Goal: Information Seeking & Learning: Learn about a topic

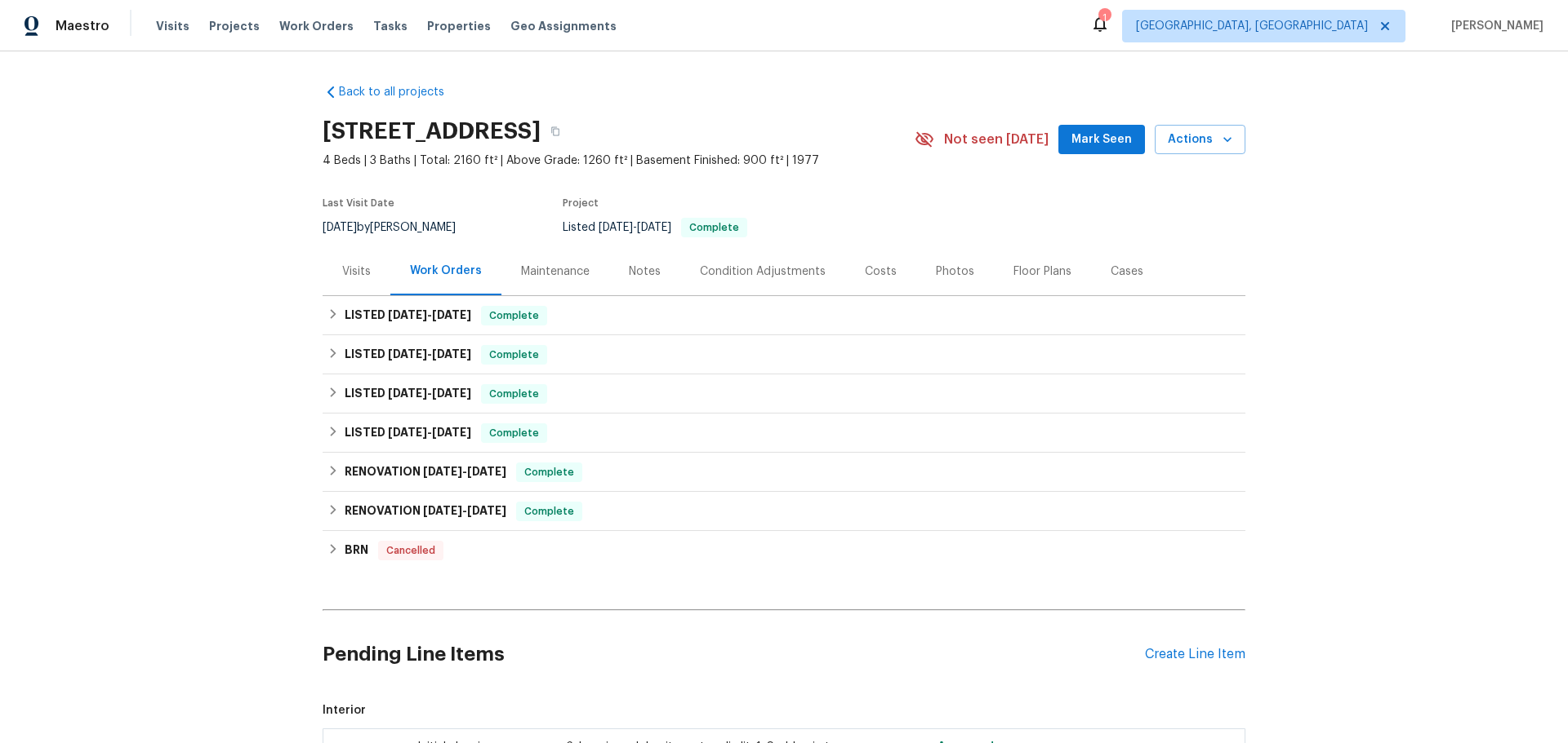
click at [373, 297] on div "LISTED [DATE] - [DATE] Complete MG CONSTRUCTION & REMODELING LLC GENERAL_CONTRA…" at bounding box center [784, 316] width 923 height 39
click at [432, 309] on span "[DATE]" at bounding box center [451, 315] width 39 height 12
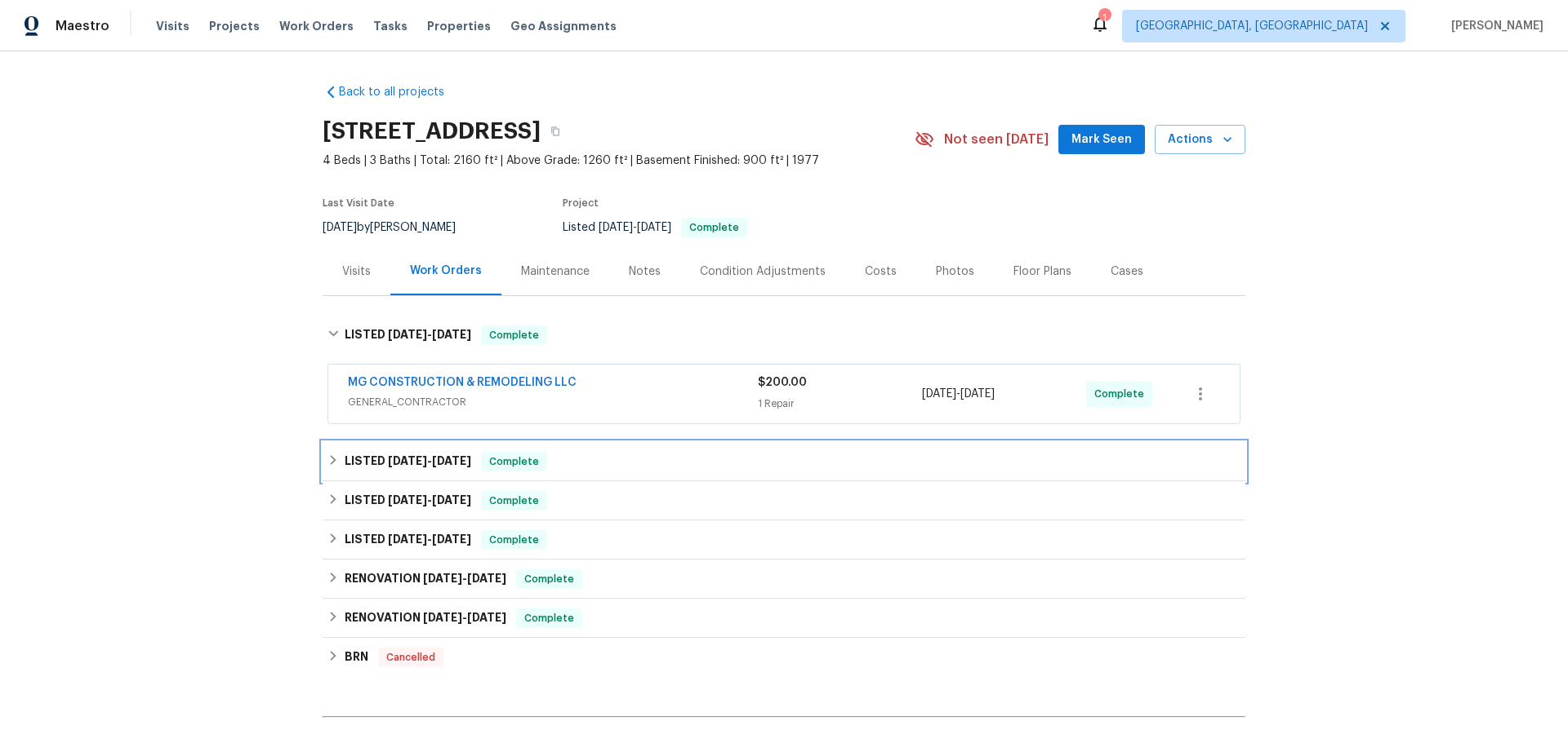
click at [483, 454] on span "Complete" at bounding box center [514, 462] width 63 height 17
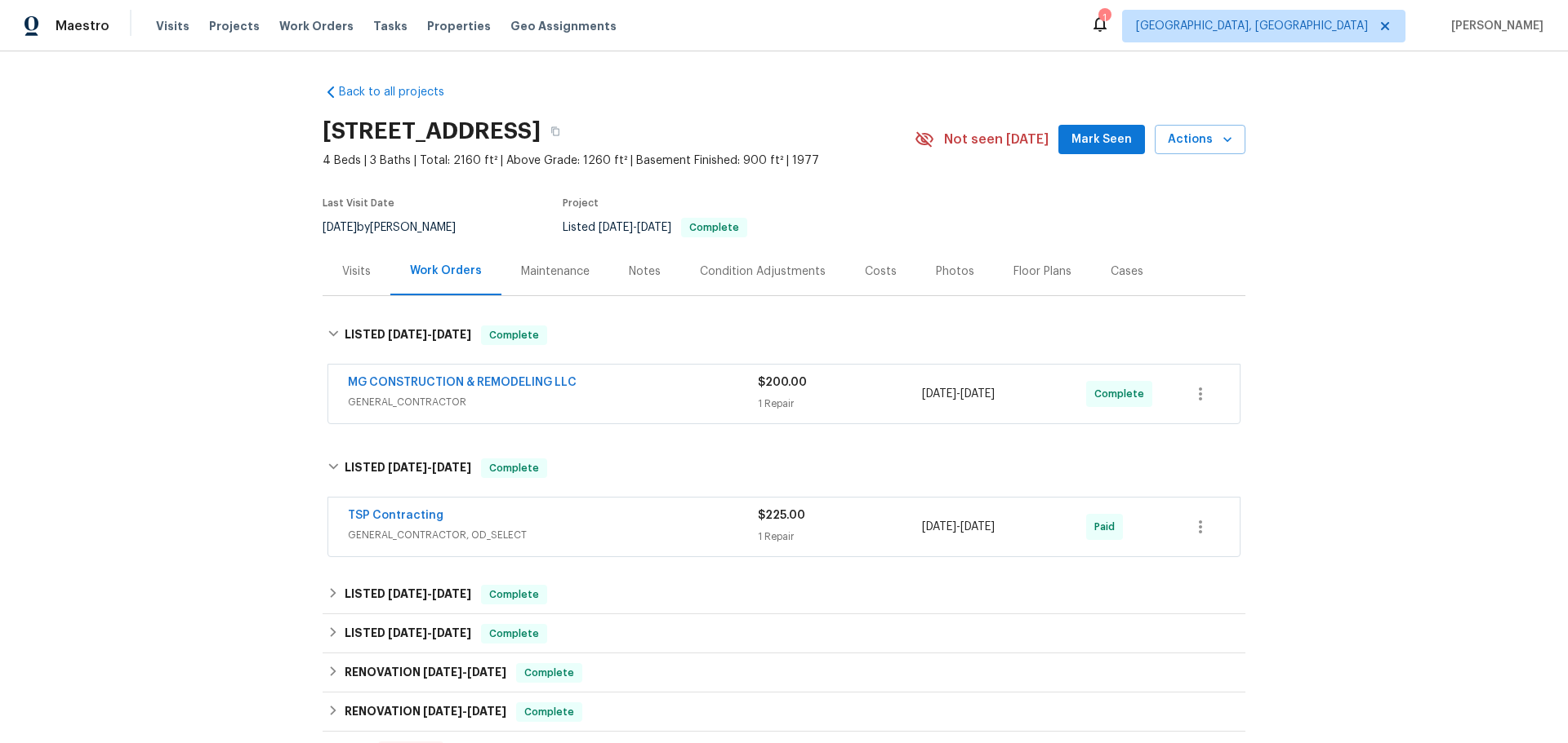
drag, startPoint x: 501, startPoint y: 483, endPoint x: 503, endPoint y: 498, distance: 15.1
click at [501, 485] on div "Back to all projects [STREET_ADDRESS] 4 Beds | 3 Baths | Total: 2160 ft² | Abov…" at bounding box center [784, 756] width 923 height 1370
drag, startPoint x: 506, startPoint y: 507, endPoint x: 492, endPoint y: 525, distance: 22.8
click at [503, 585] on div "LISTED [DATE] - [DATE] Complete" at bounding box center [784, 595] width 913 height 20
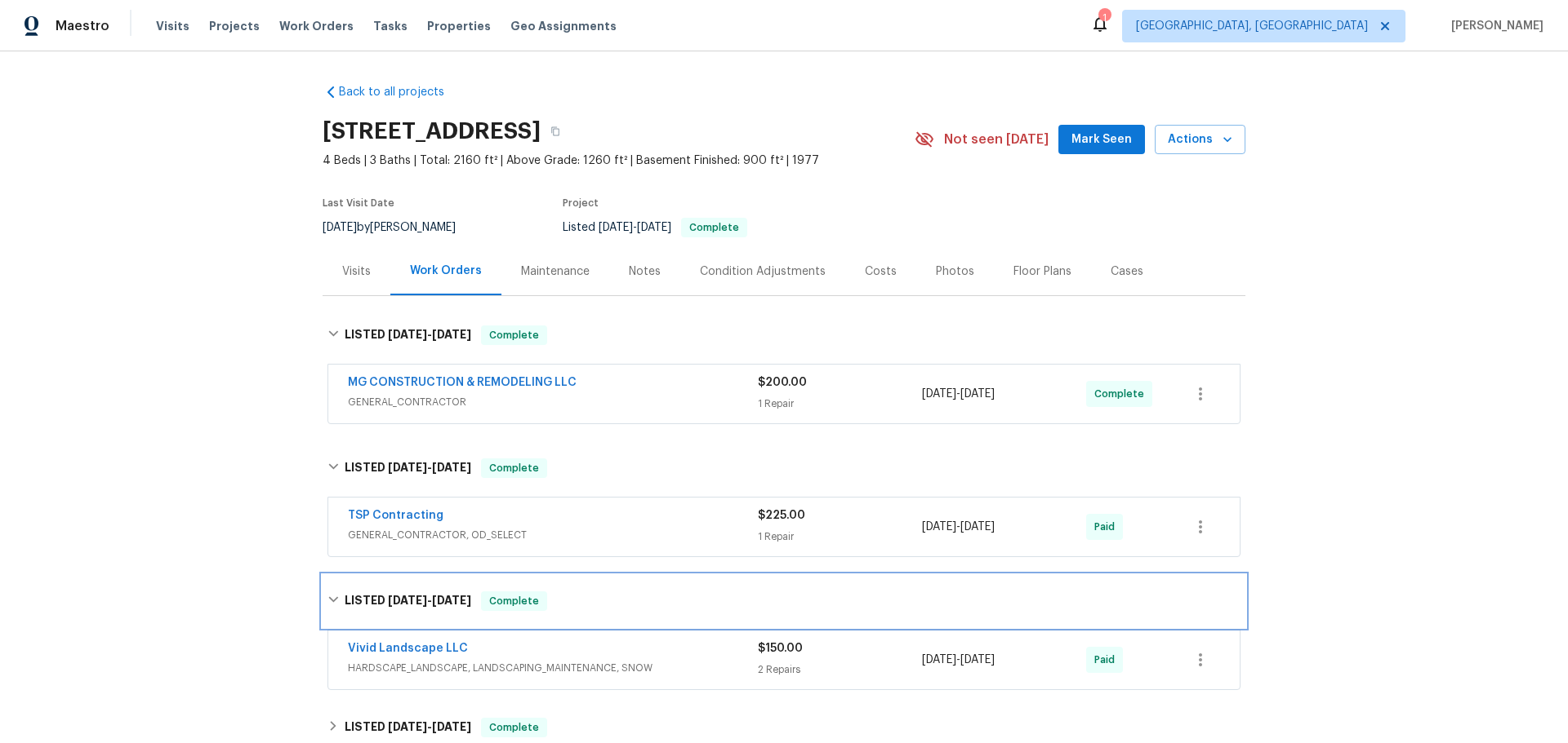
scroll to position [326, 0]
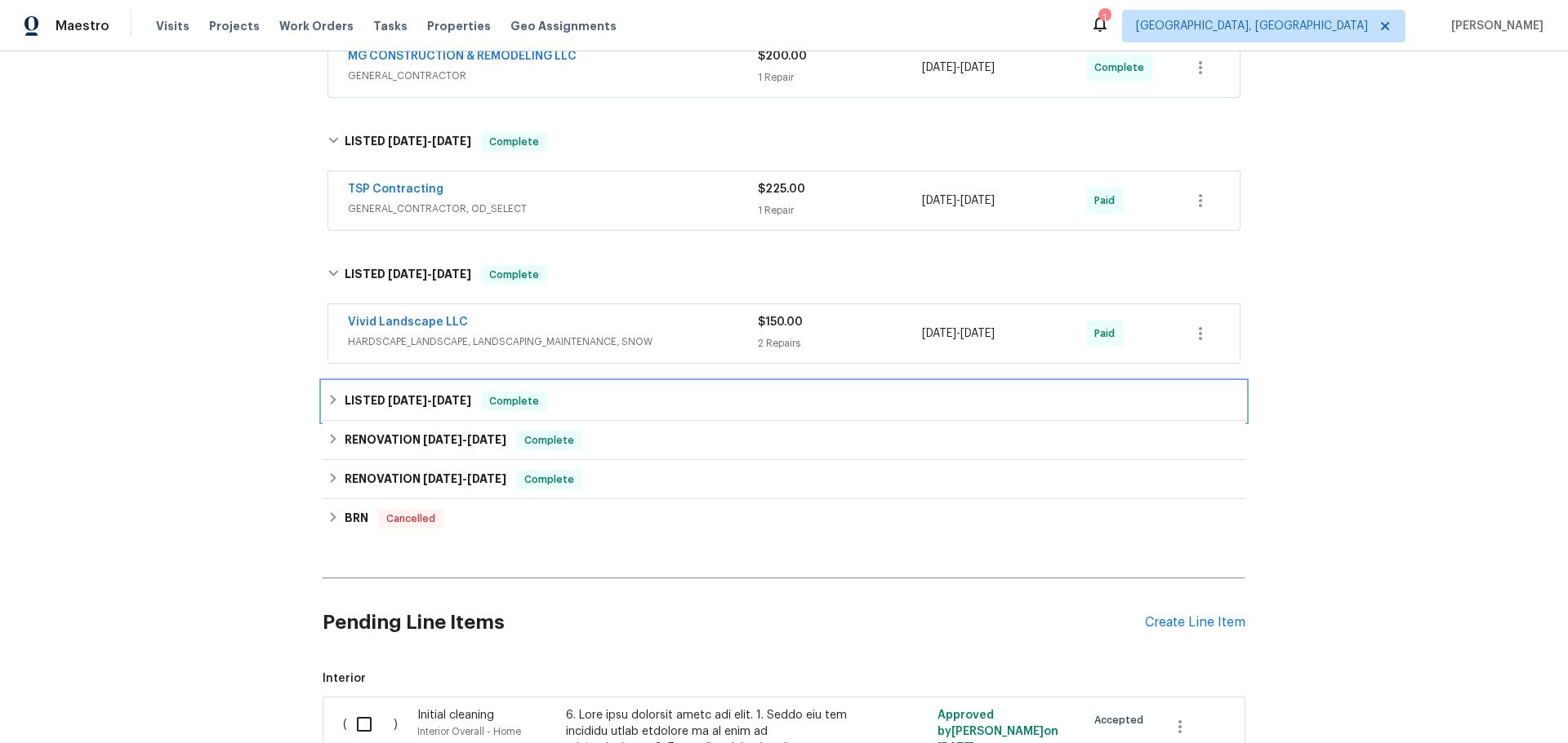
click at [445, 382] on div "LISTED [DATE] - [DATE] Complete" at bounding box center [784, 401] width 923 height 39
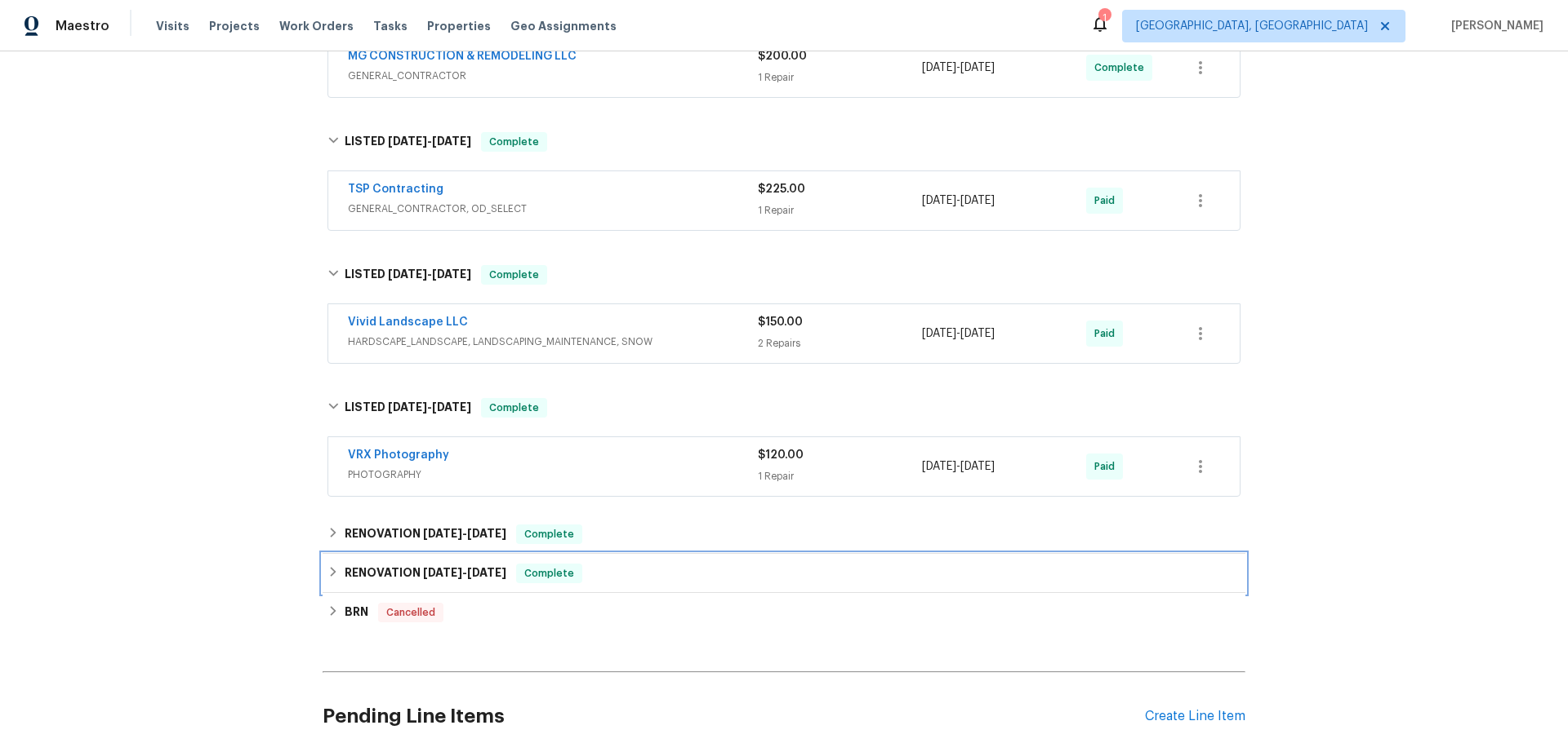
click at [511, 554] on div "RENOVATION [DATE] - [DATE] Complete" at bounding box center [784, 574] width 923 height 39
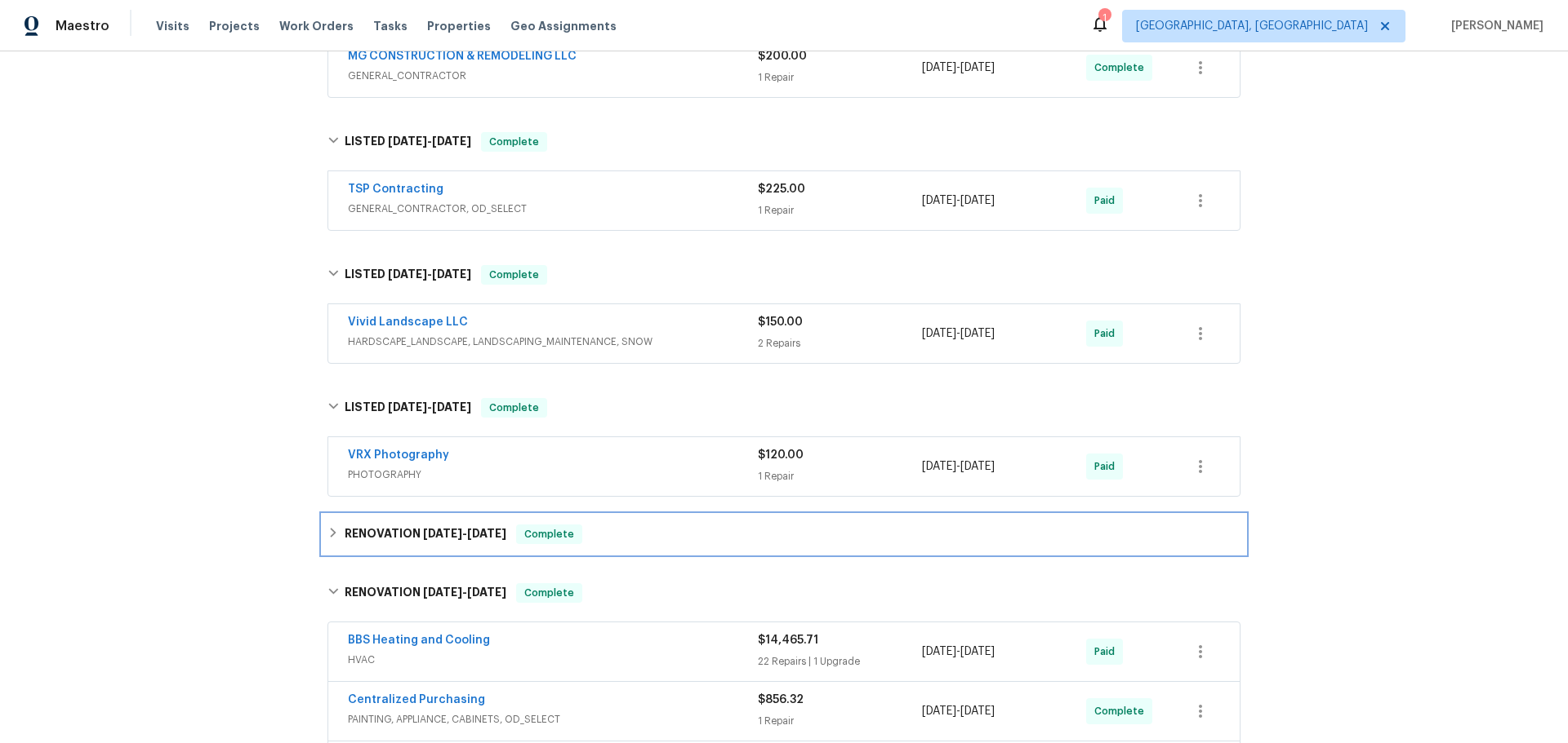
click at [493, 525] on div "RENOVATION [DATE] - [DATE] Complete" at bounding box center [784, 534] width 913 height 20
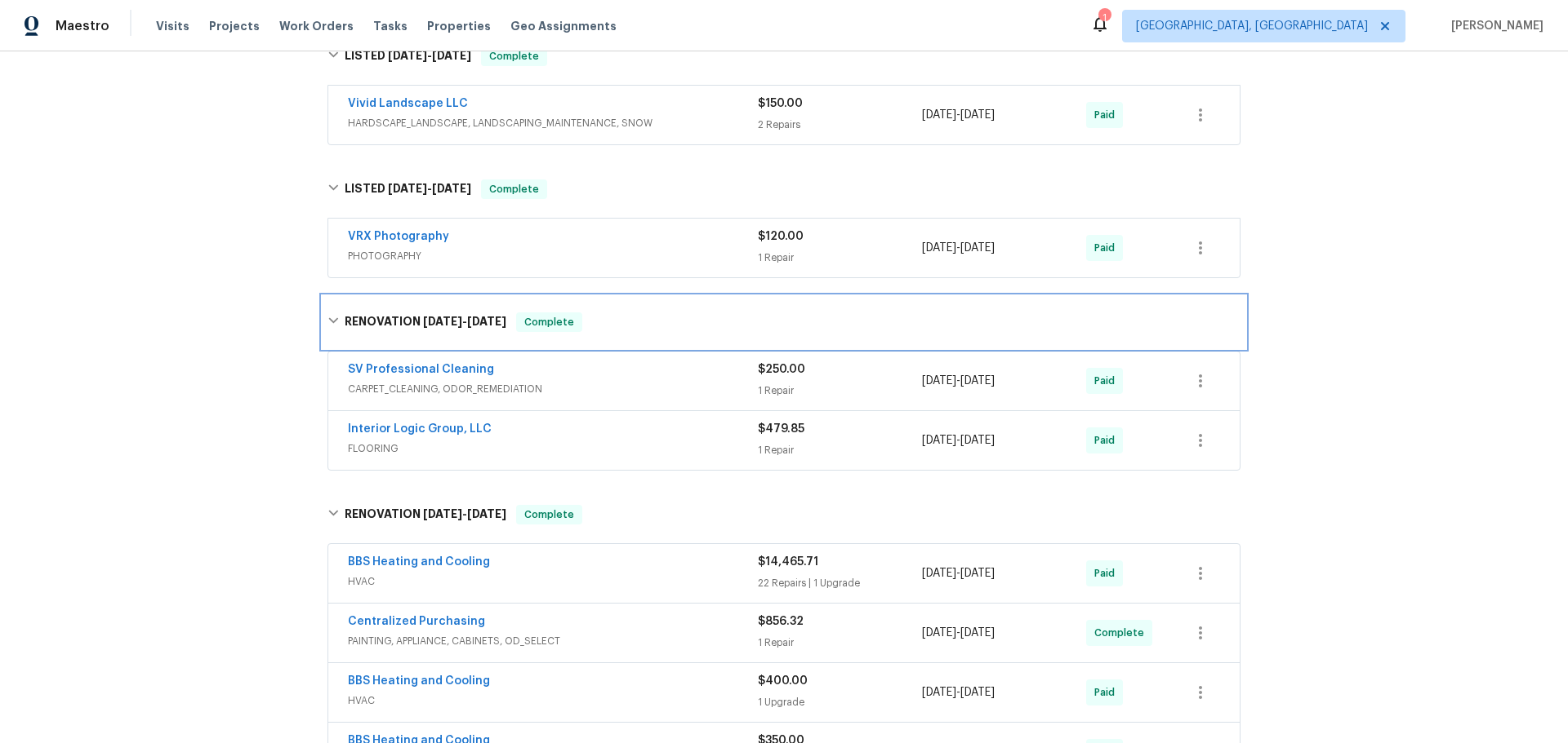
scroll to position [653, 0]
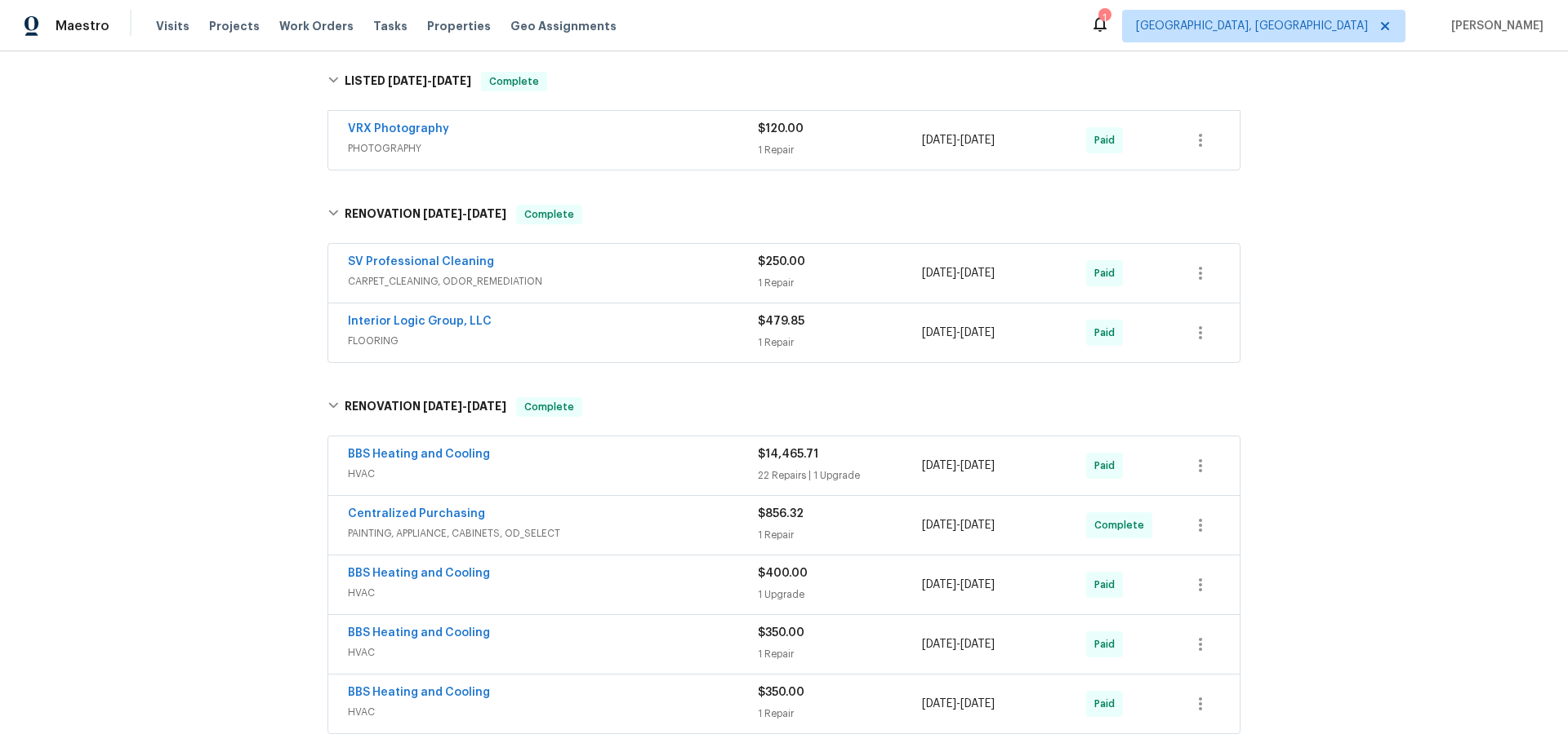
click at [614, 446] on div "BBS Heating and Cooling" at bounding box center [552, 456] width 410 height 20
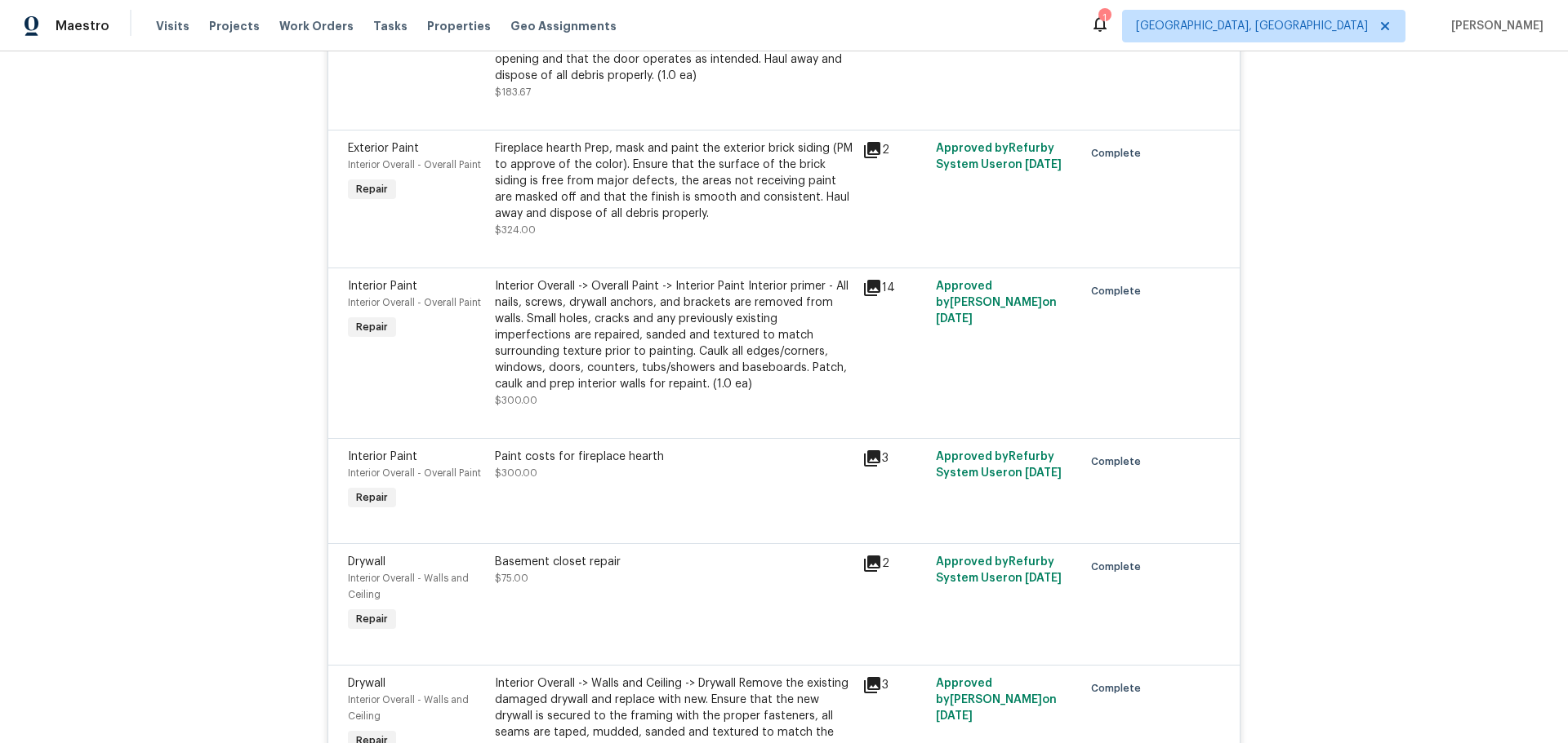
scroll to position [3591, 0]
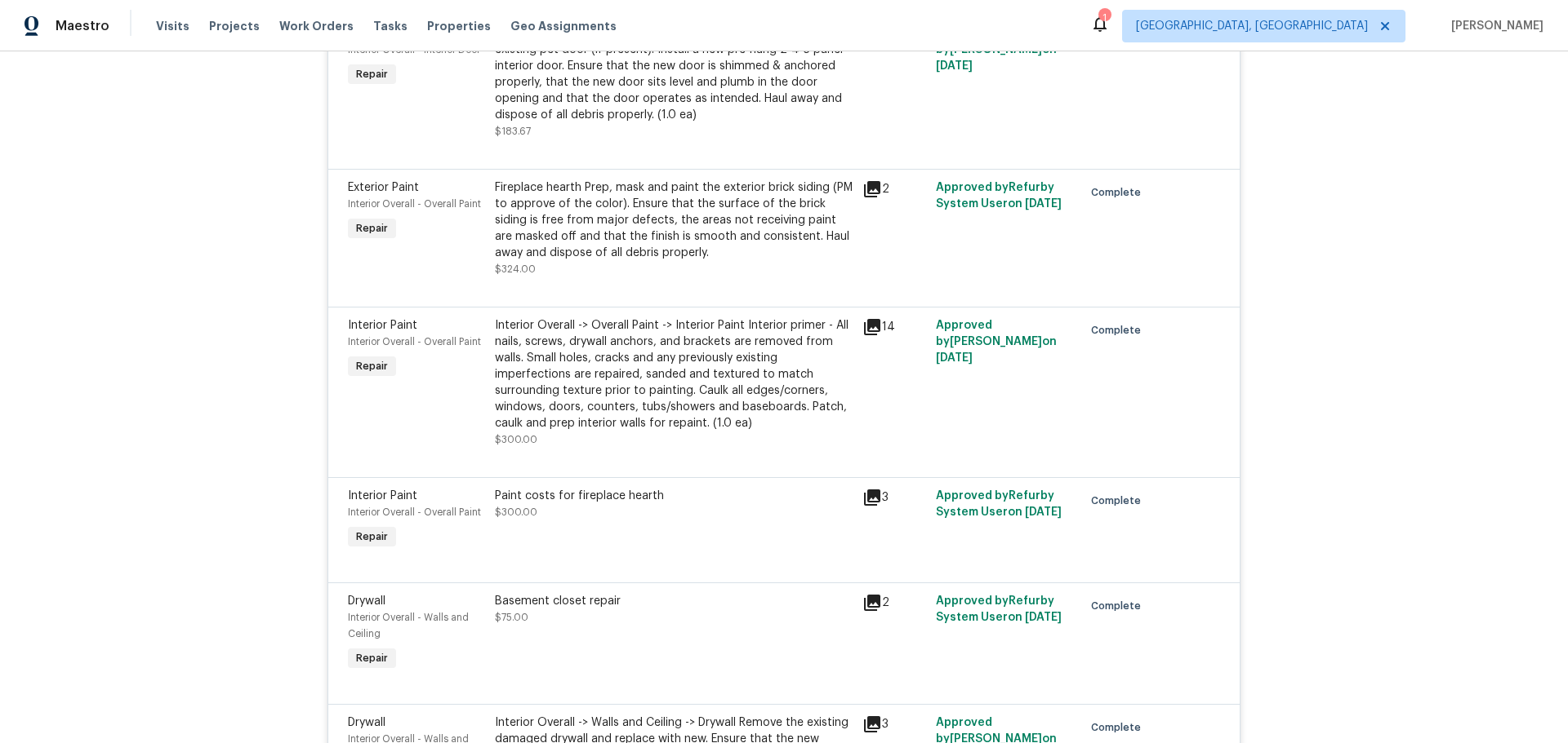
drag, startPoint x: 566, startPoint y: 302, endPoint x: 571, endPoint y: 312, distance: 11.2
drag, startPoint x: 566, startPoint y: 286, endPoint x: 577, endPoint y: 306, distance: 22.8
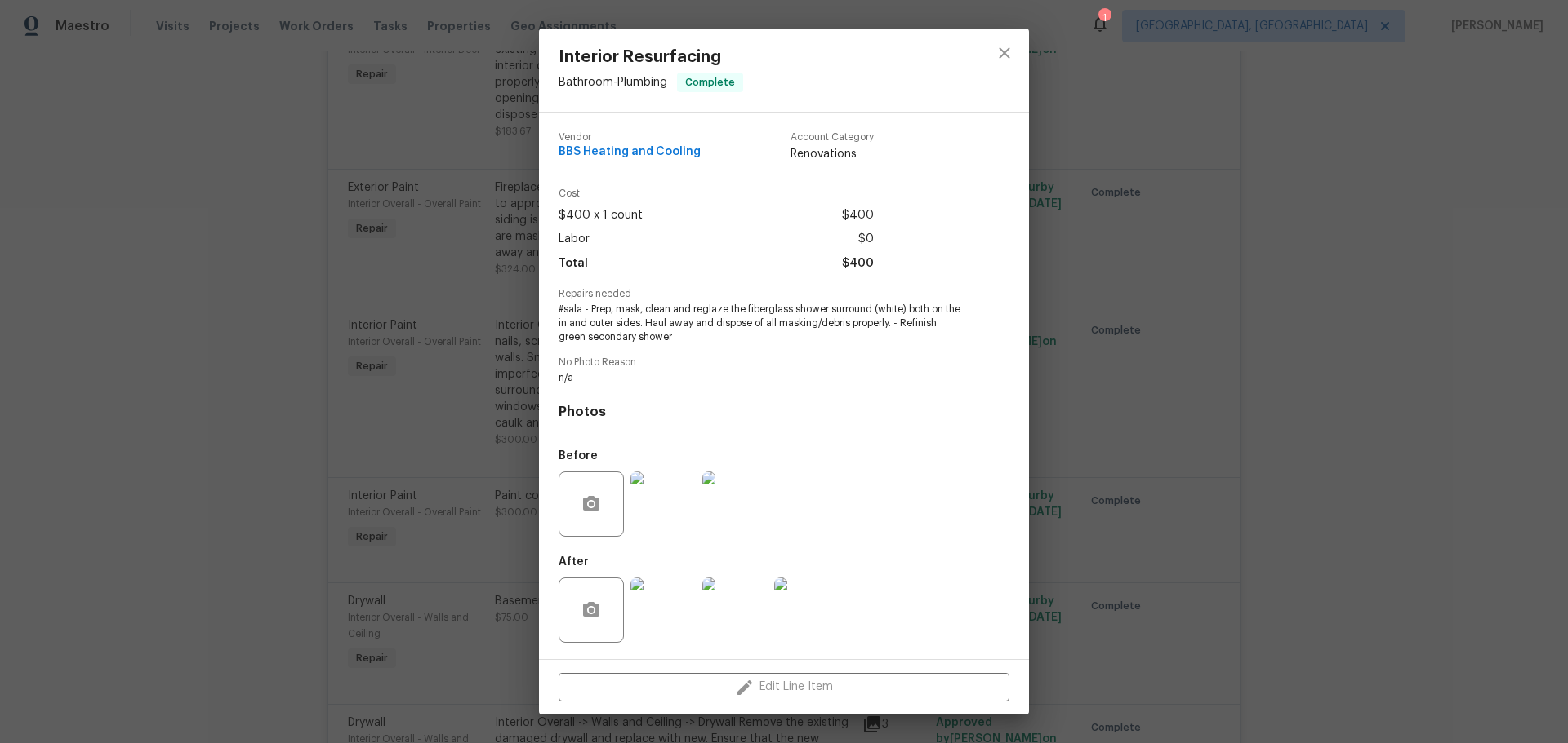
click at [176, 350] on div "Interior Resurfacing Bathroom - Plumbing Complete Vendor BBS Heating and Coolin…" at bounding box center [784, 371] width 1568 height 743
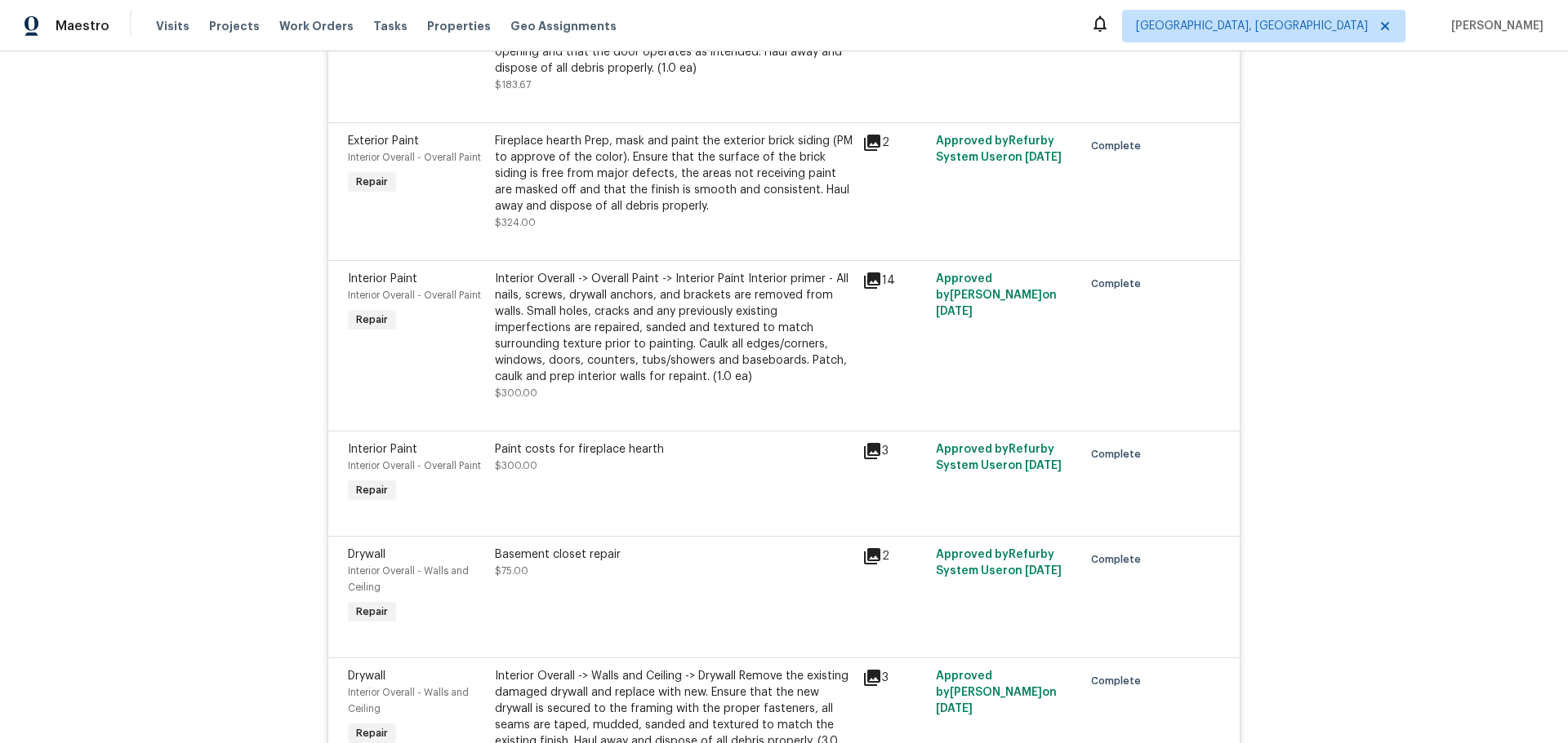
scroll to position [3617, 0]
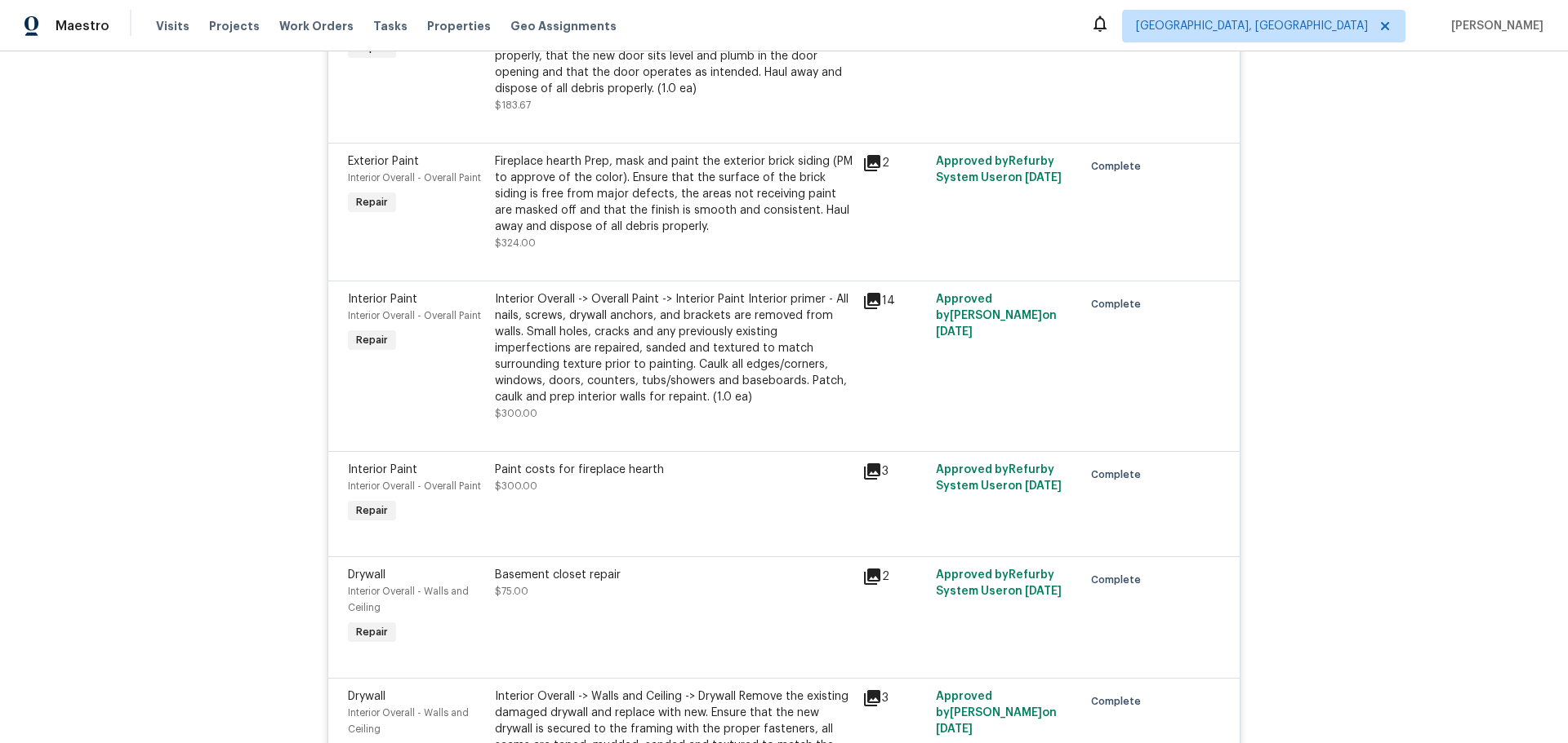
drag, startPoint x: 499, startPoint y: 412, endPoint x: 502, endPoint y: 420, distance: 8.5
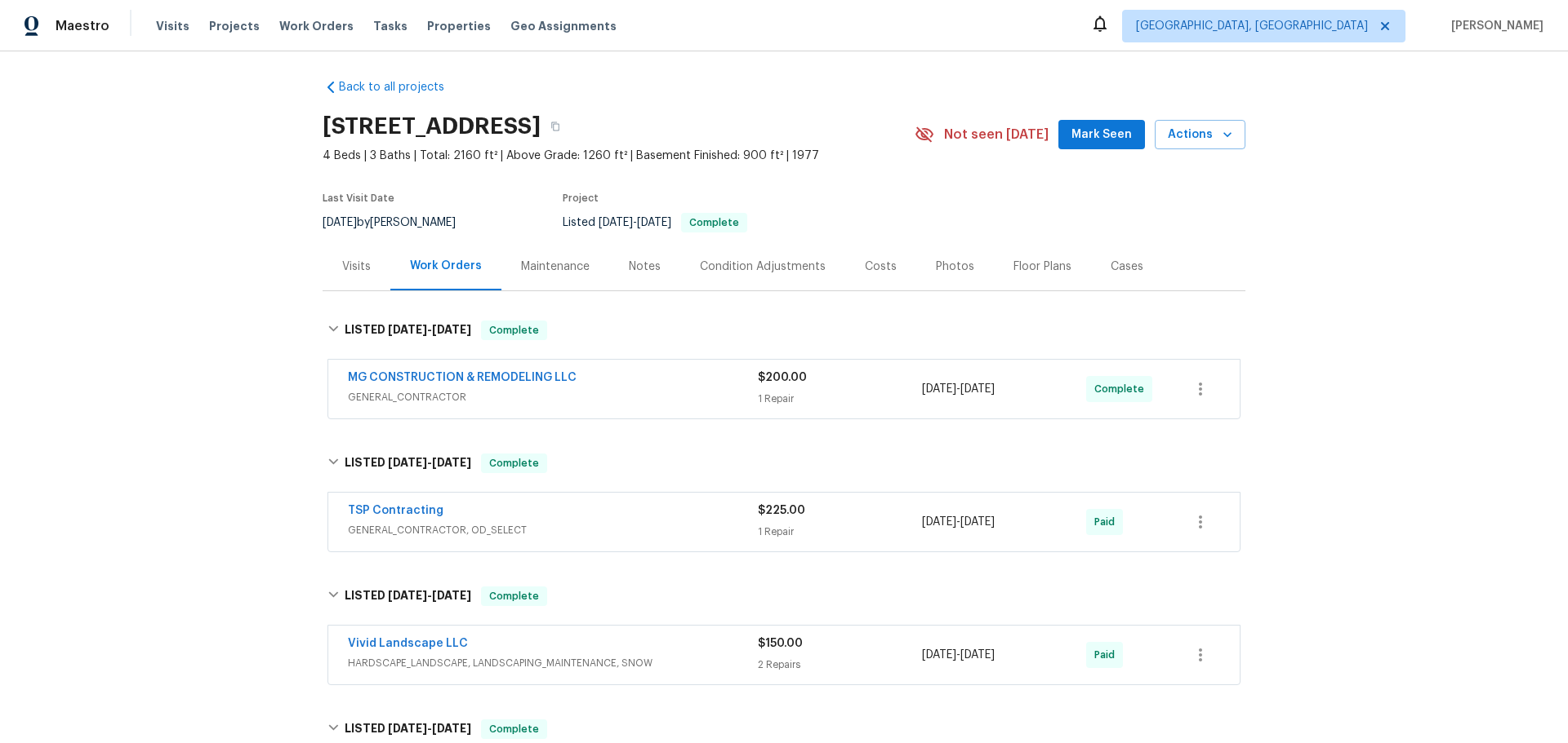
scroll to position [0, 0]
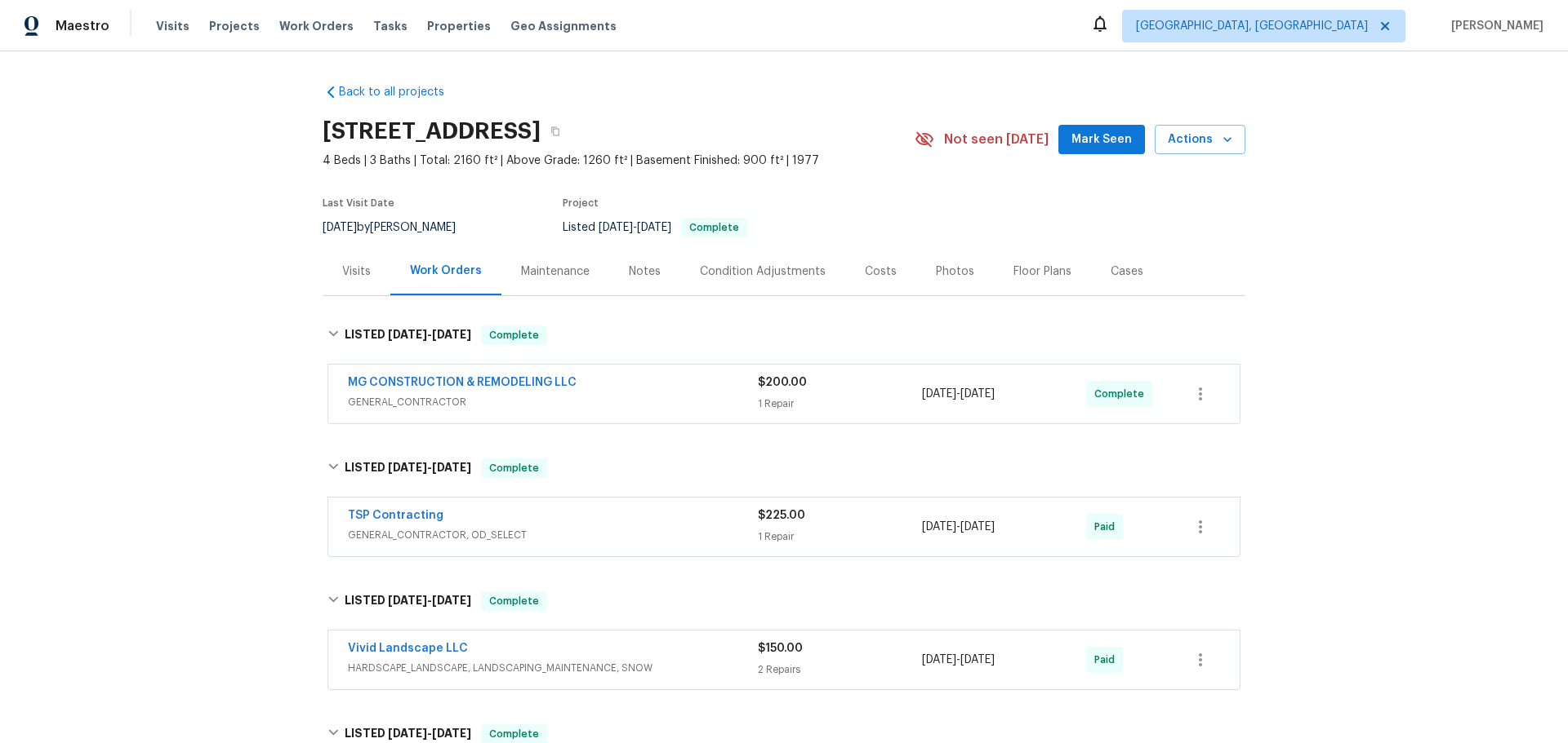
click at [604, 375] on div "MG CONSTRUCTION & REMODELING LLC" at bounding box center [552, 385] width 410 height 20
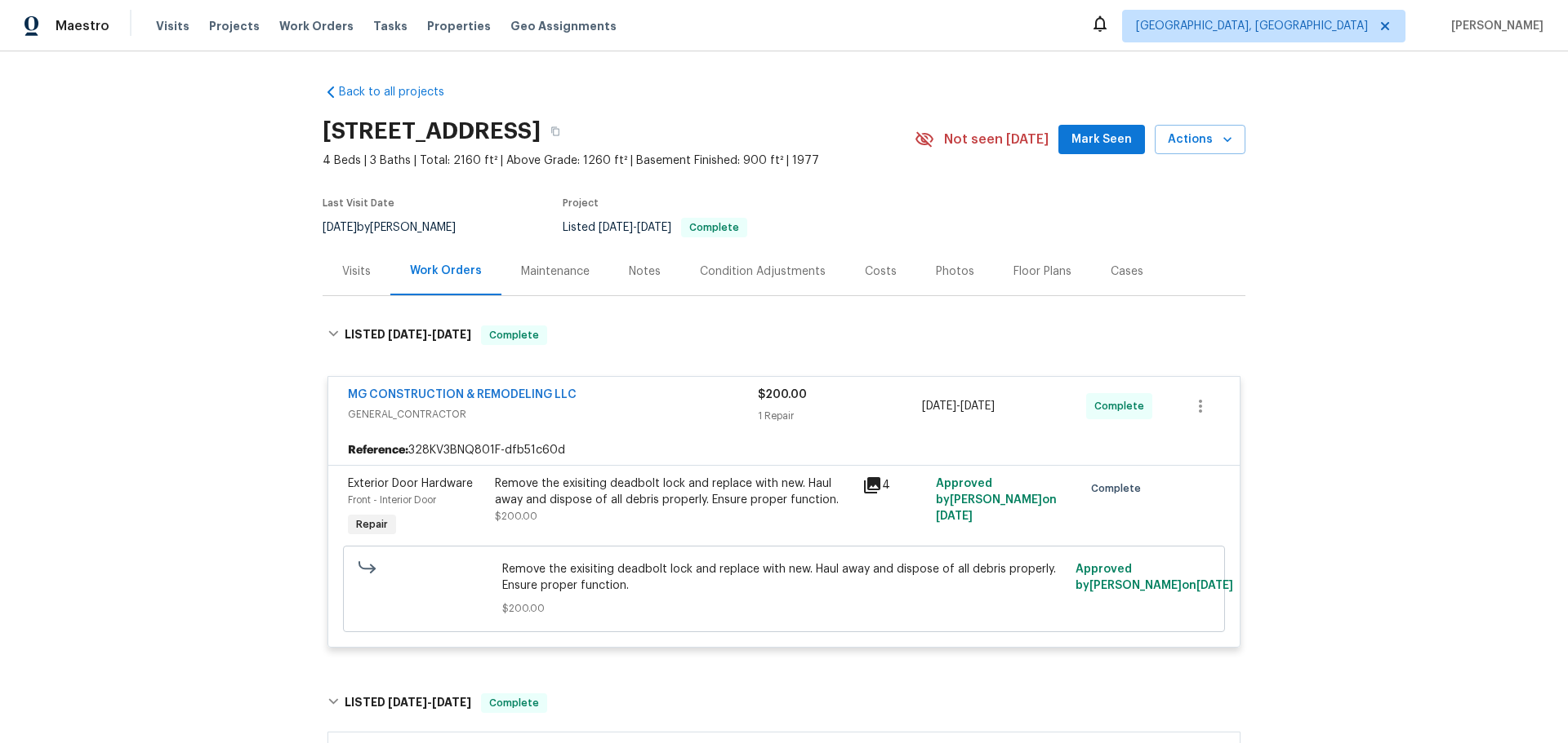
scroll to position [326, 0]
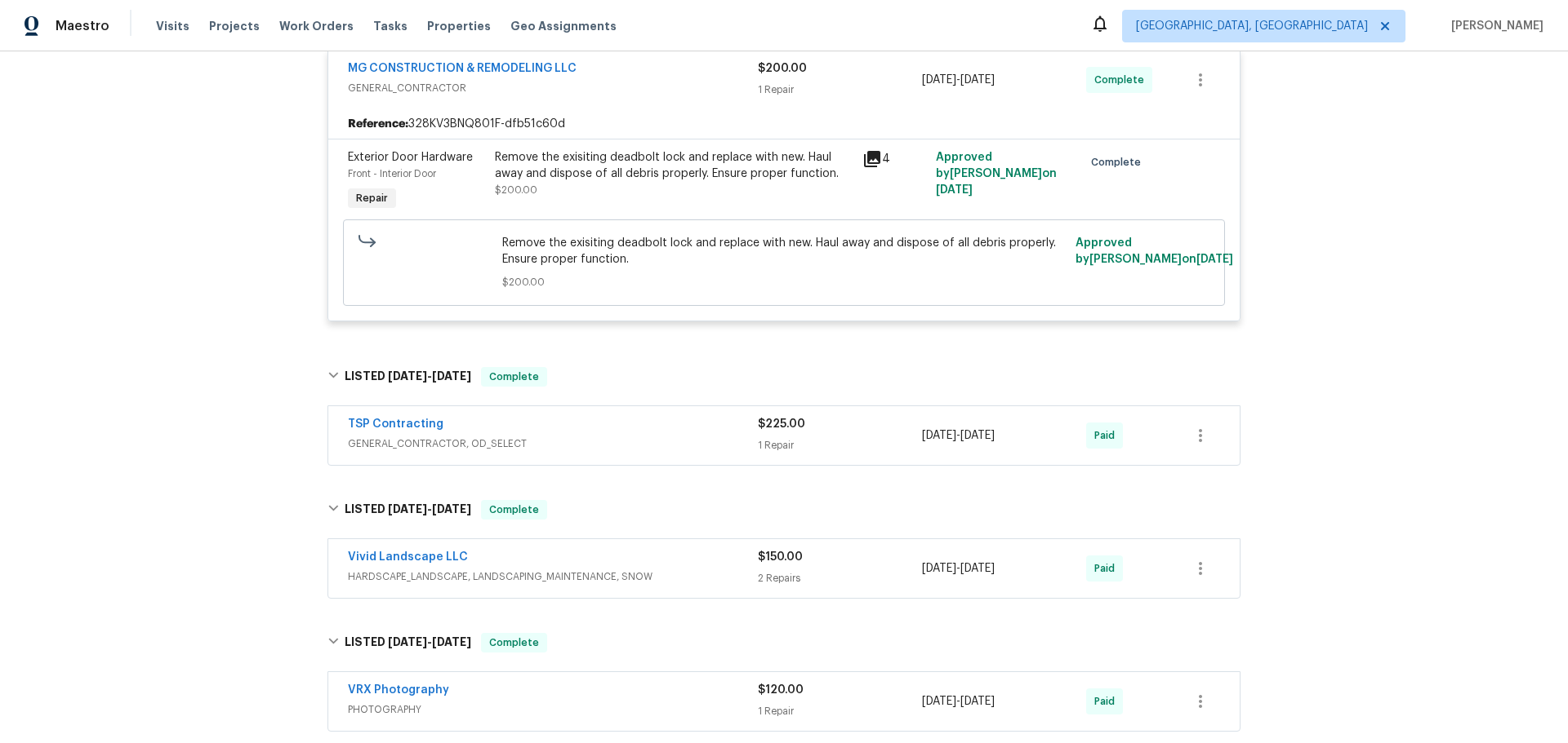
drag, startPoint x: 619, startPoint y: 316, endPoint x: 619, endPoint y: 331, distance: 15.0
click at [620, 416] on div "TSP Contracting" at bounding box center [552, 426] width 410 height 20
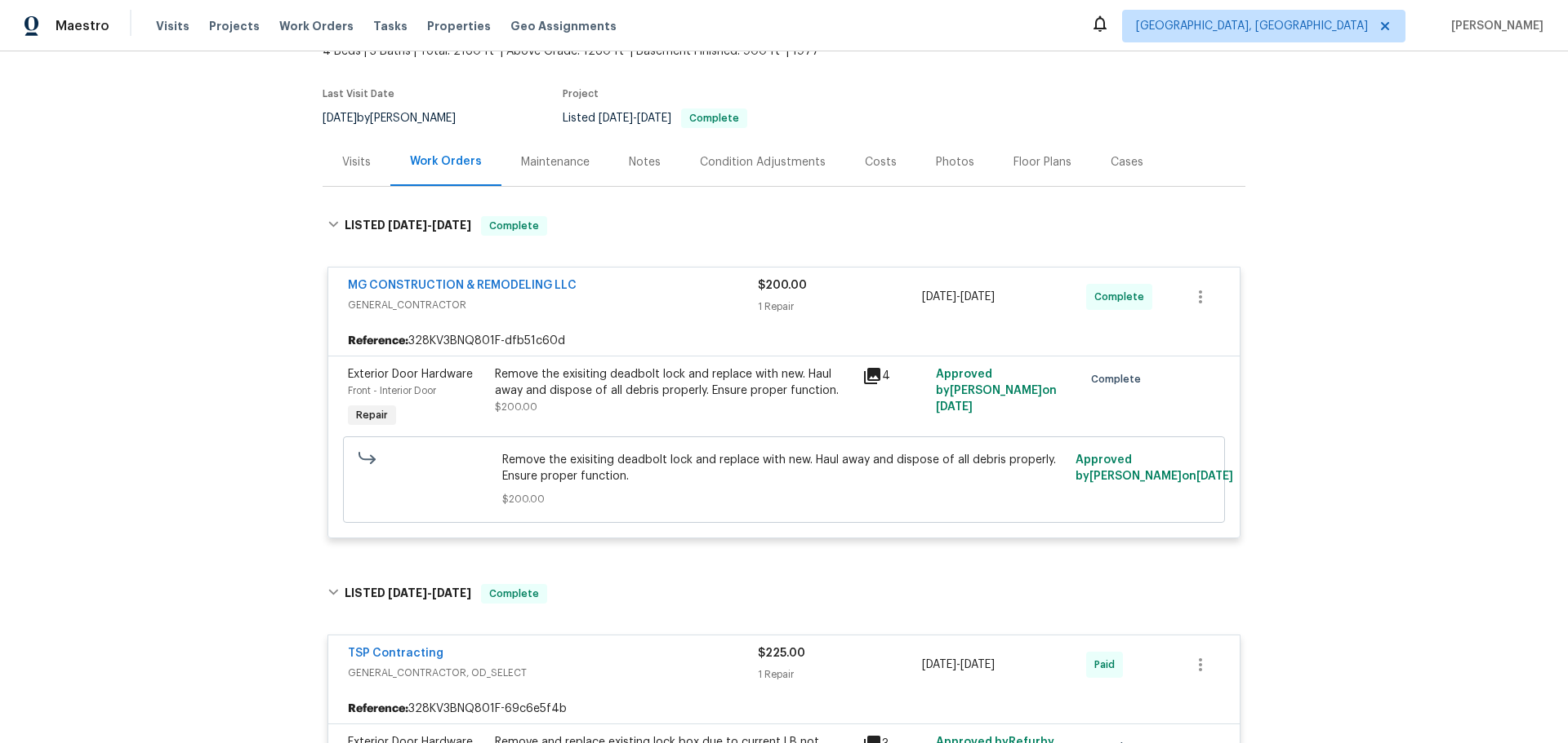
scroll to position [0, 0]
